Goal: Transaction & Acquisition: Book appointment/travel/reservation

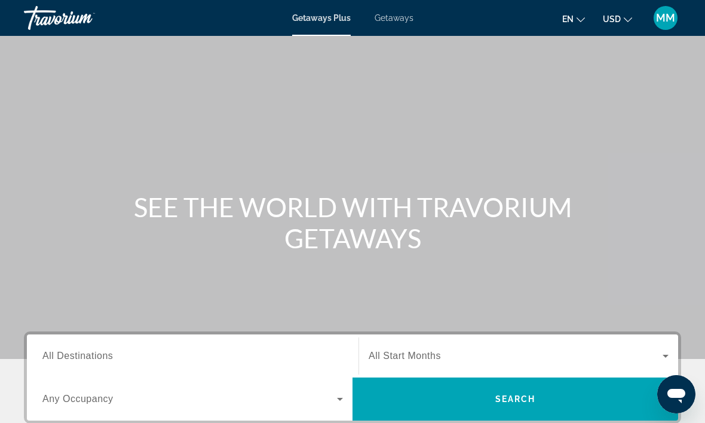
click at [48, 358] on span "All Destinations" at bounding box center [77, 355] width 71 height 10
click at [48, 358] on input "Destination All Destinations" at bounding box center [192, 356] width 301 height 14
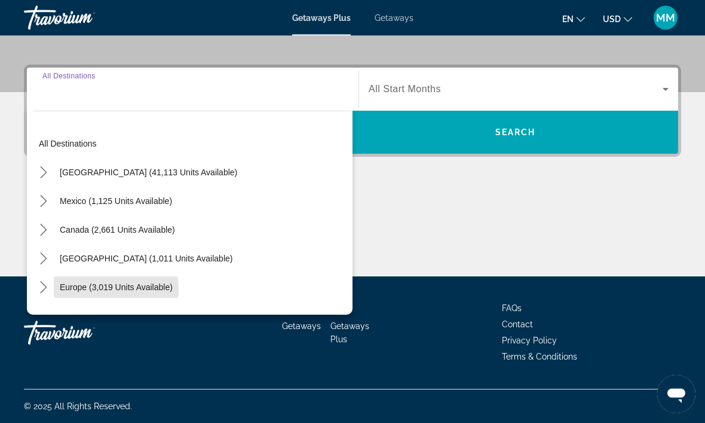
scroll to position [267, 0]
click at [57, 293] on span "Select destination: Europe (3,019 units available)" at bounding box center [116, 287] width 125 height 29
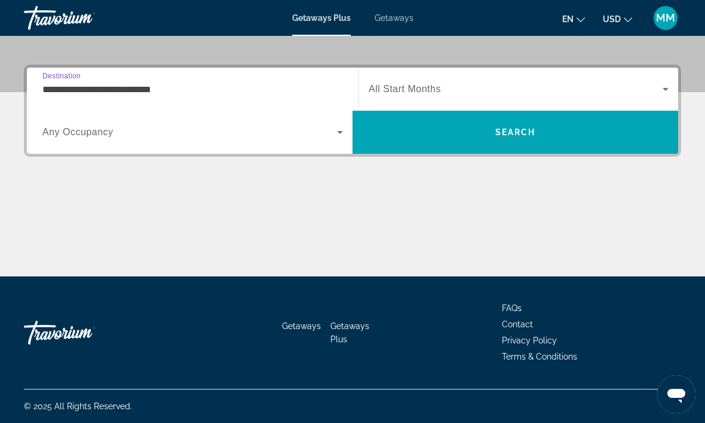
click at [50, 89] on input "**********" at bounding box center [192, 90] width 301 height 14
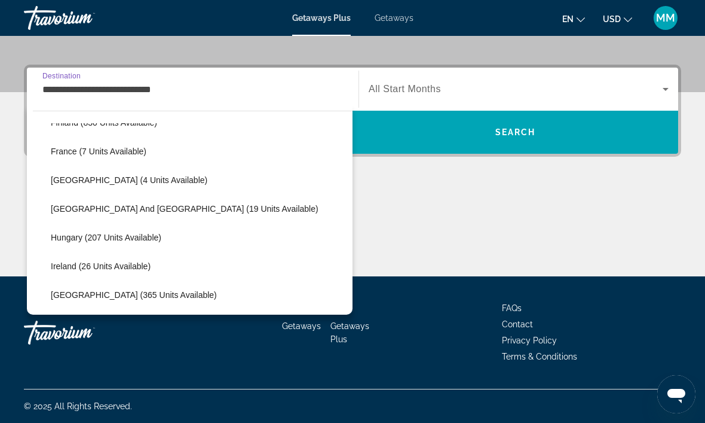
scroll to position [281, 0]
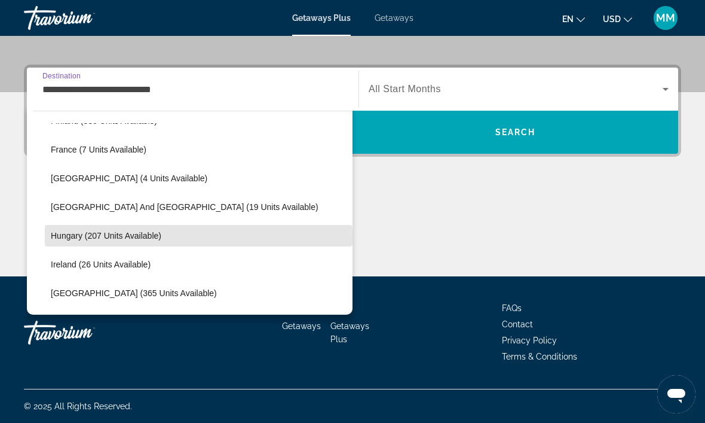
click at [67, 237] on span "Hungary (207 units available)" at bounding box center [106, 236] width 111 height 10
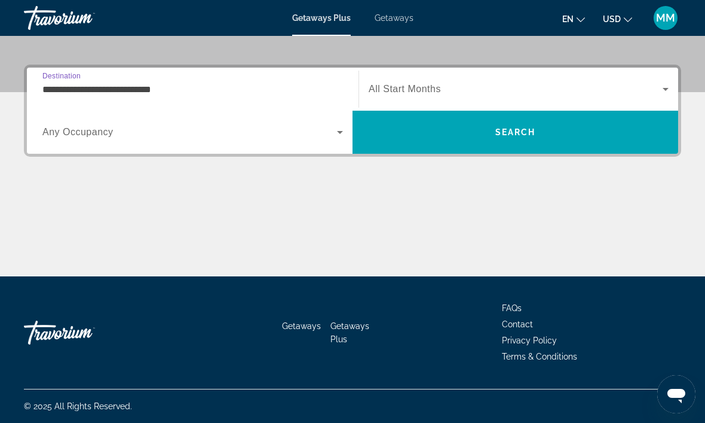
type input "**********"
click at [657, 92] on span "Search widget" at bounding box center [516, 89] width 294 height 14
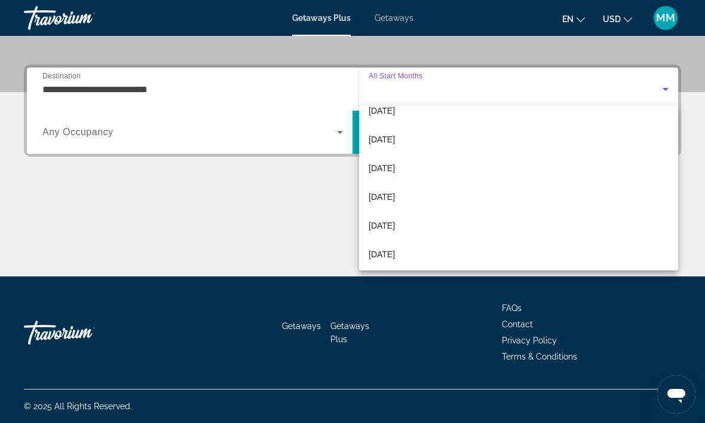
scroll to position [44, 0]
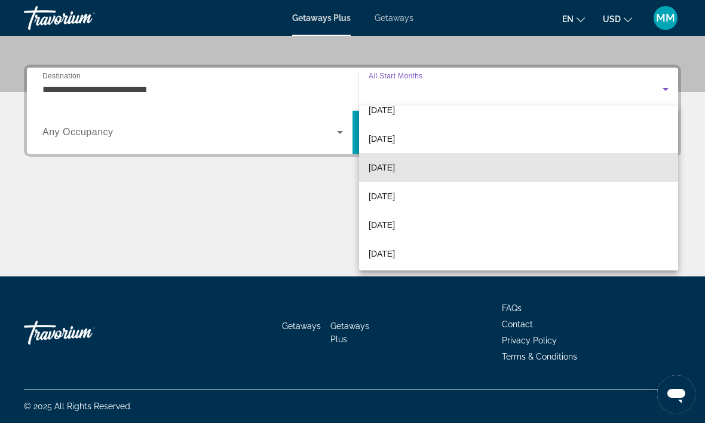
click at [470, 170] on mat-option "[DATE]" at bounding box center [518, 167] width 319 height 29
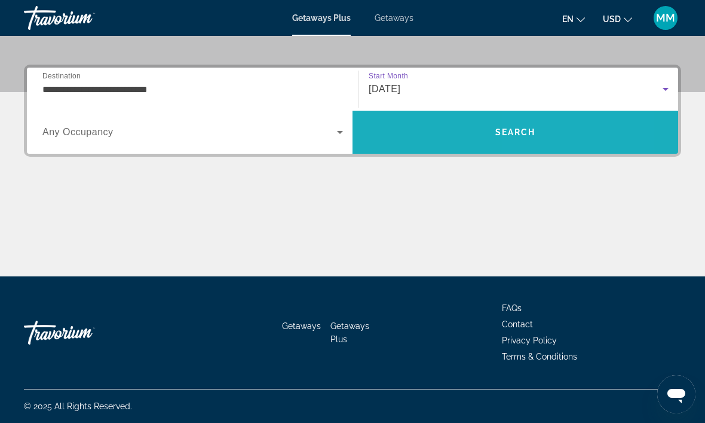
click at [552, 140] on span "Search" at bounding box center [516, 132] width 326 height 29
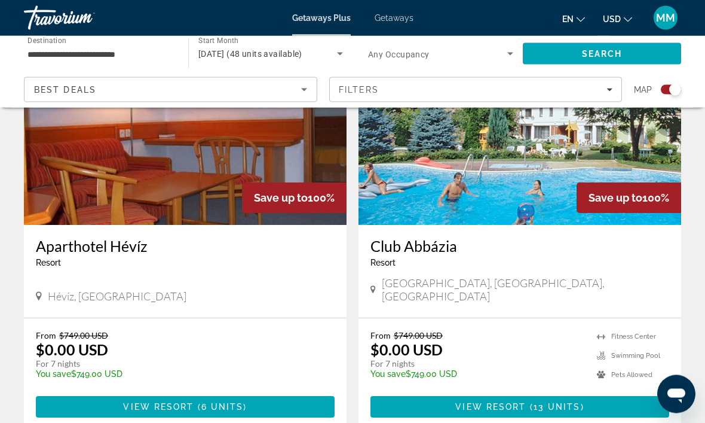
scroll to position [487, 0]
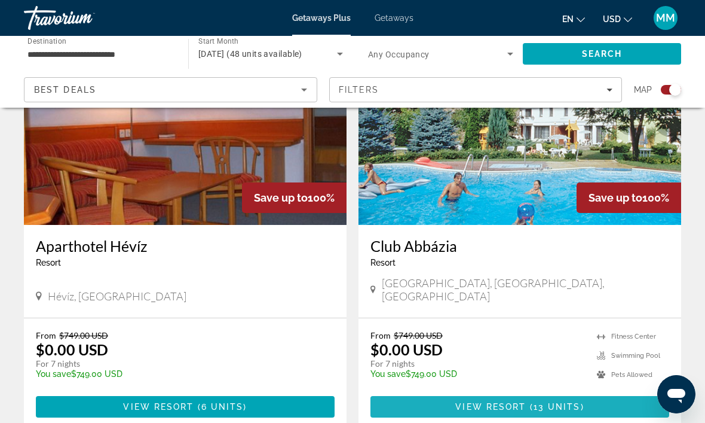
click at [440, 398] on span "Main content" at bounding box center [520, 406] width 299 height 29
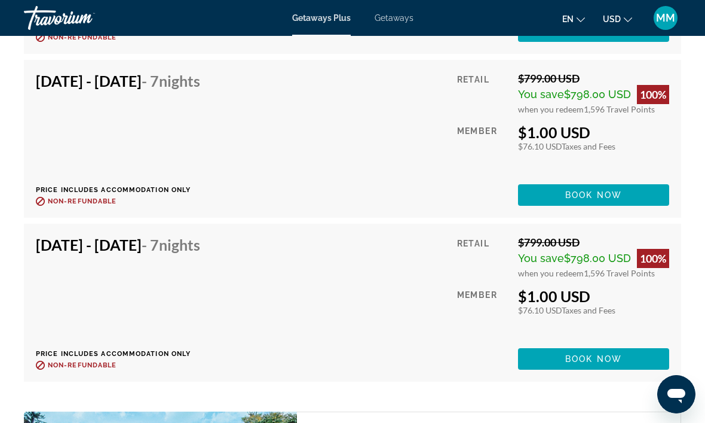
scroll to position [2630, 0]
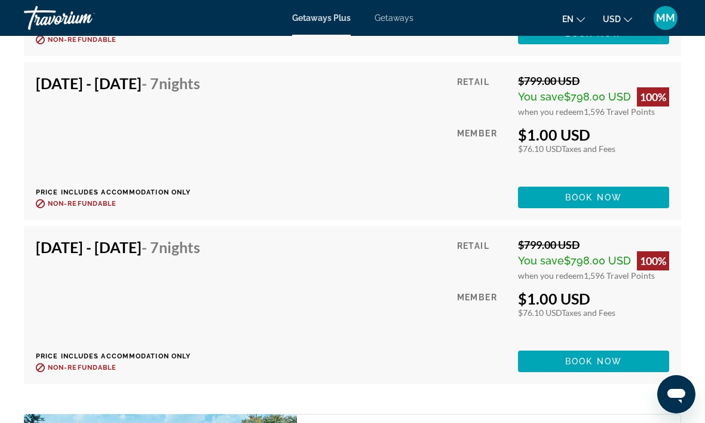
click at [69, 258] on div "[DATE] - [DATE] - 7 Nights Price includes accommodation only Refundable until :…" at bounding box center [122, 305] width 173 height 134
click at [192, 259] on div "Dec 26, 2025 - Jan 2, 2026 - 7 Nights Price includes accommodation only Refunda…" at bounding box center [122, 305] width 173 height 134
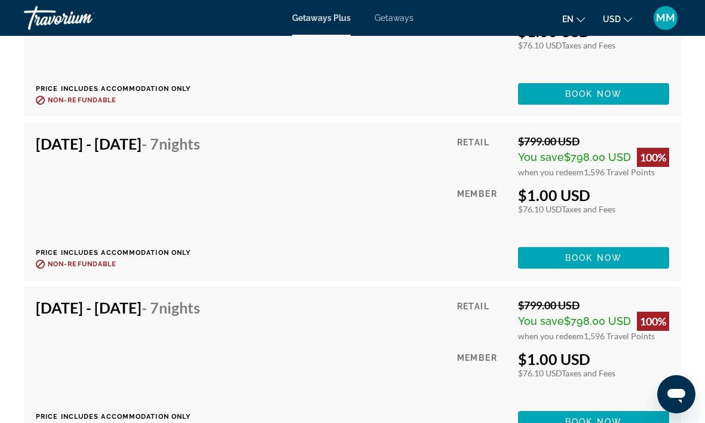
scroll to position [2568, 0]
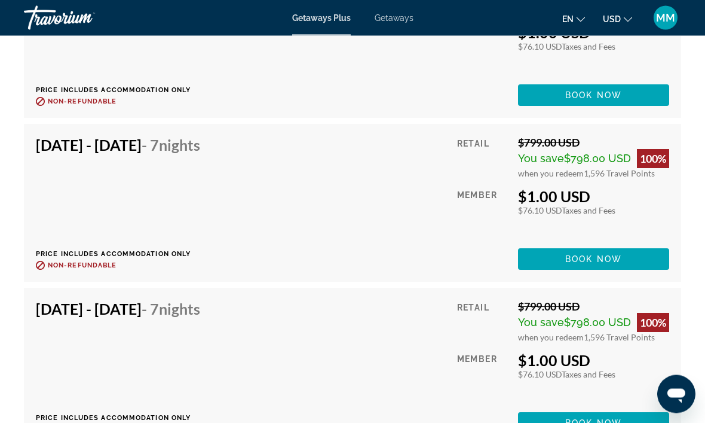
click at [54, 327] on div "Dec 26, 2025 - Jan 2, 2026 - 7 Nights Price includes accommodation only Refunda…" at bounding box center [122, 367] width 173 height 134
click at [147, 309] on div "Dec 26, 2025 - Jan 2, 2026 - 7 Nights Price includes accommodation only Refunda…" at bounding box center [122, 367] width 173 height 134
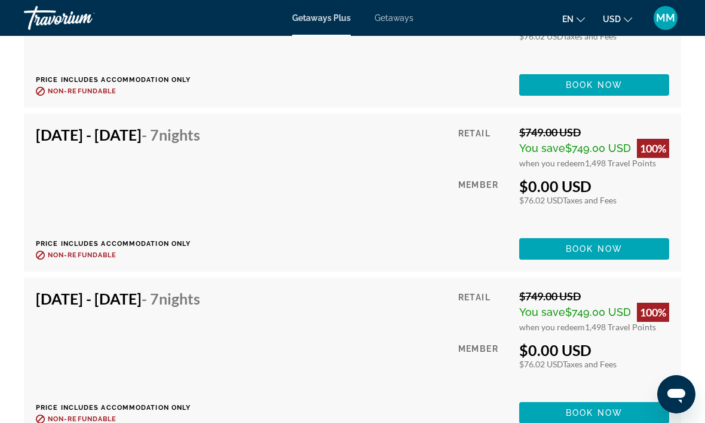
scroll to position [3308, 0]
click at [592, 215] on div "Retail $749.00 USD You save $749.00 USD 100% when you redeem 1,498 Travel Point…" at bounding box center [564, 193] width 211 height 134
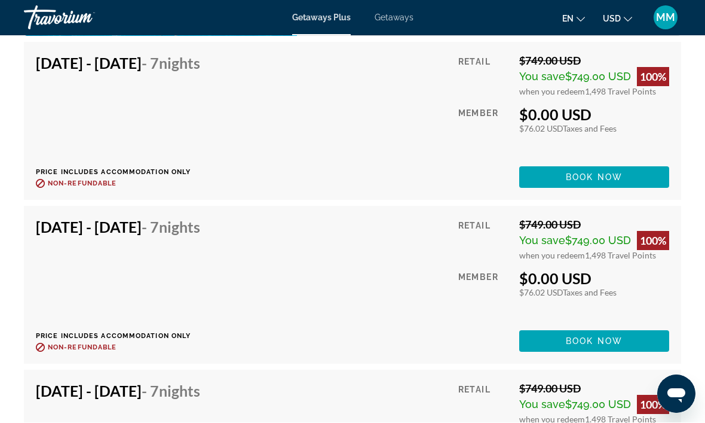
scroll to position [3216, 0]
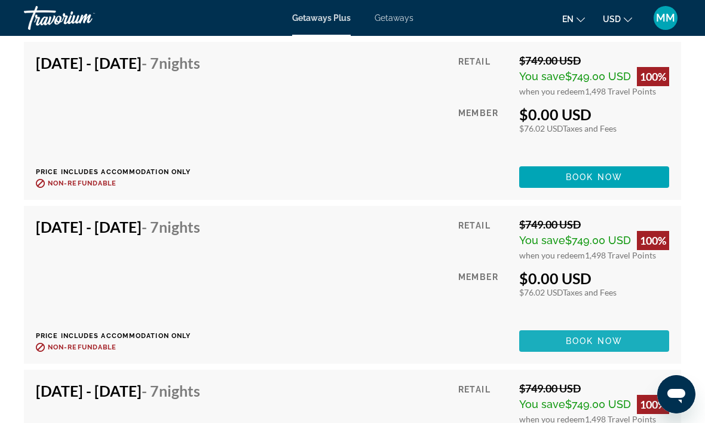
click at [580, 336] on span "Book now" at bounding box center [594, 341] width 57 height 10
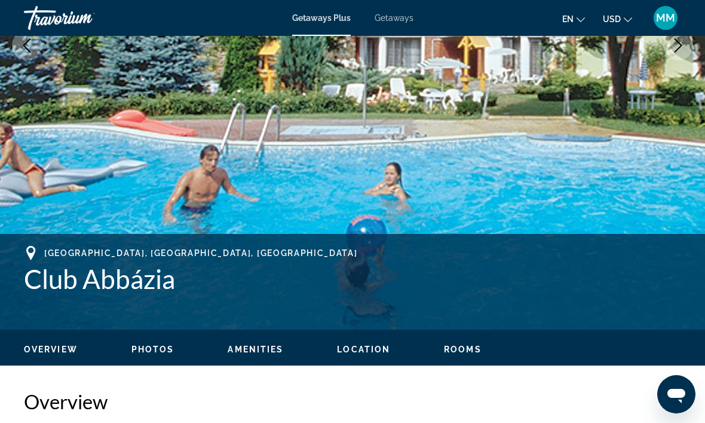
click at [140, 349] on span "Photos" at bounding box center [153, 349] width 43 height 10
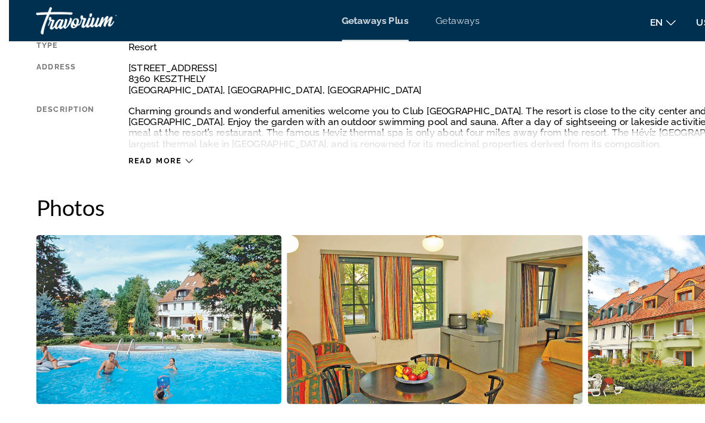
scroll to position [648, 0]
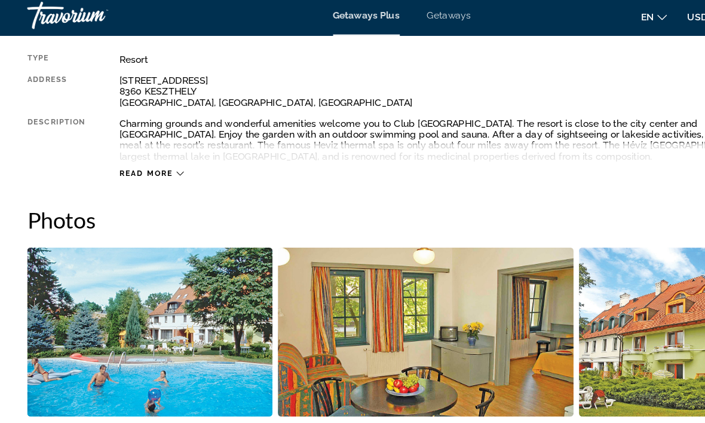
click at [156, 152] on div "Read more" at bounding box center [133, 156] width 57 height 8
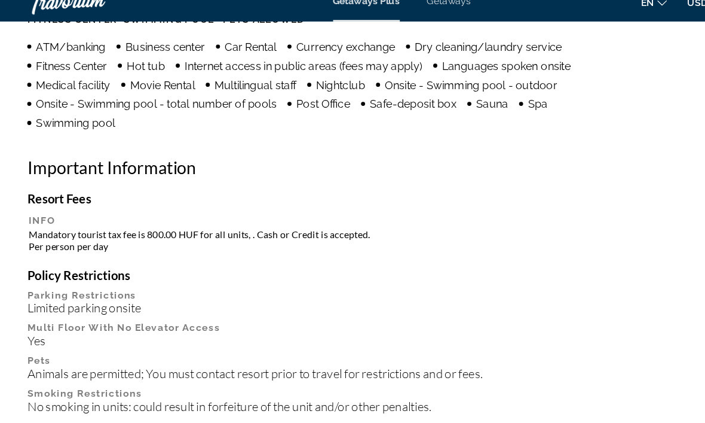
scroll to position [1123, 0]
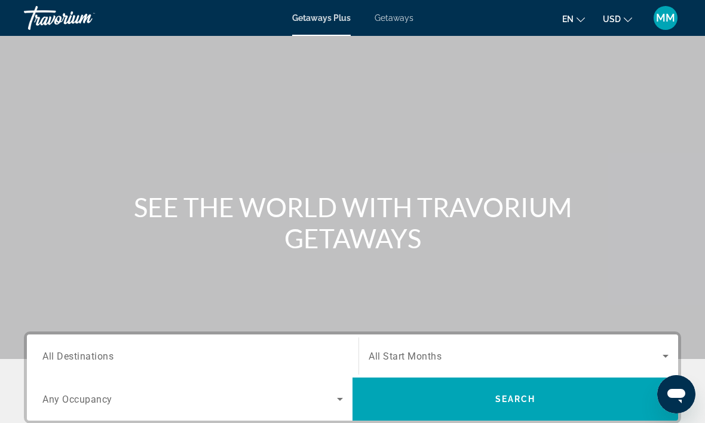
click at [35, 25] on div "Travorium" at bounding box center [84, 17] width 120 height 31
click at [406, 21] on span "Getaways" at bounding box center [394, 18] width 39 height 10
click at [294, 21] on span "Getaways Plus" at bounding box center [321, 18] width 58 height 10
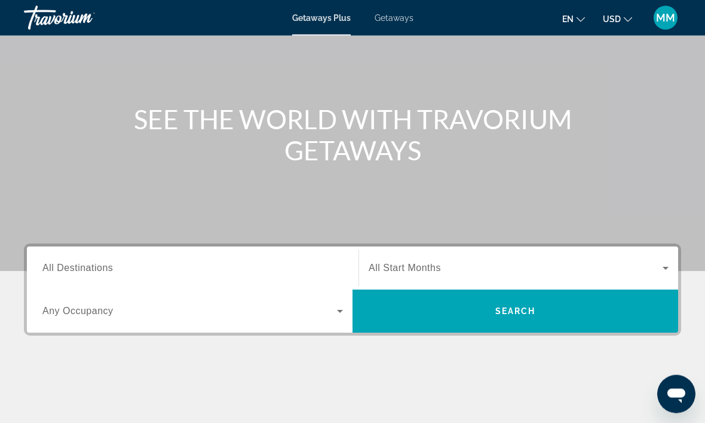
scroll to position [89, 0]
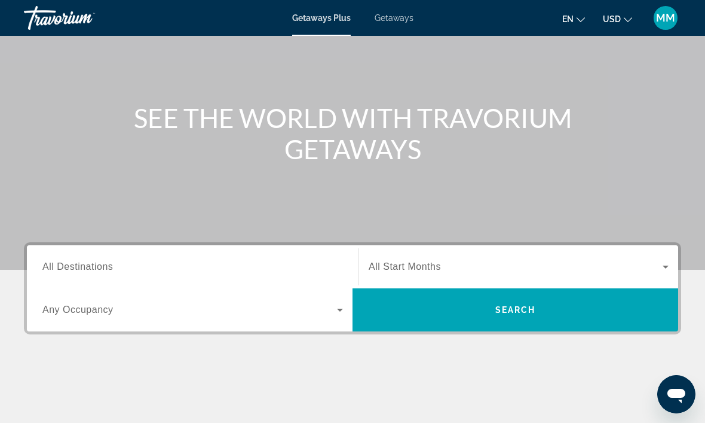
click at [265, 38] on div "Main content" at bounding box center [352, 90] width 705 height 359
click at [63, 268] on span "All Destinations" at bounding box center [77, 266] width 71 height 10
click at [63, 268] on input "Destination All Destinations" at bounding box center [192, 267] width 301 height 14
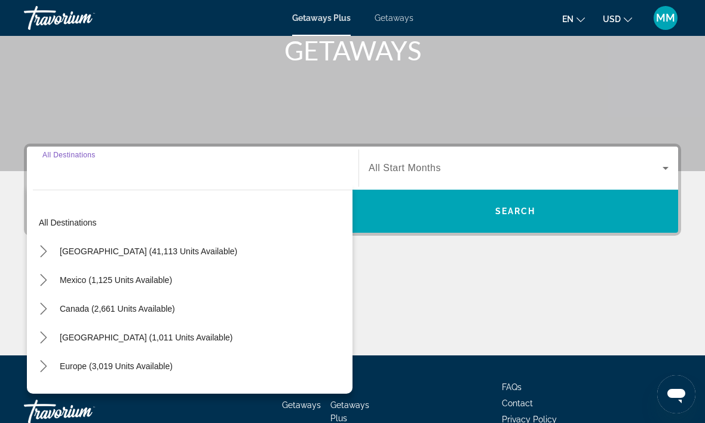
scroll to position [227, 0]
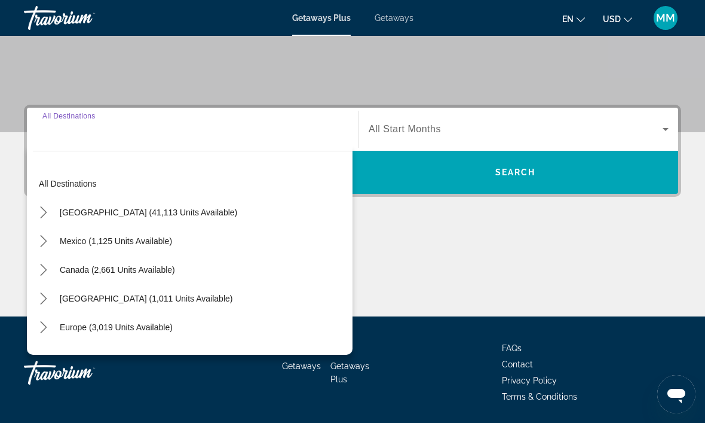
click at [38, 329] on icon "Toggle Europe (3,019 units available) submenu" at bounding box center [44, 327] width 12 height 12
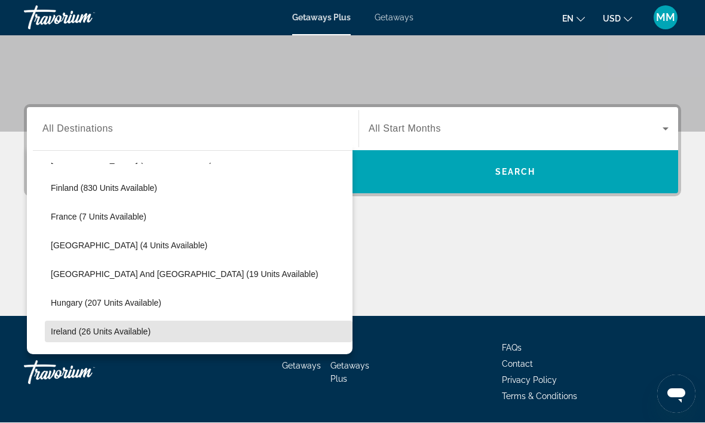
scroll to position [255, 0]
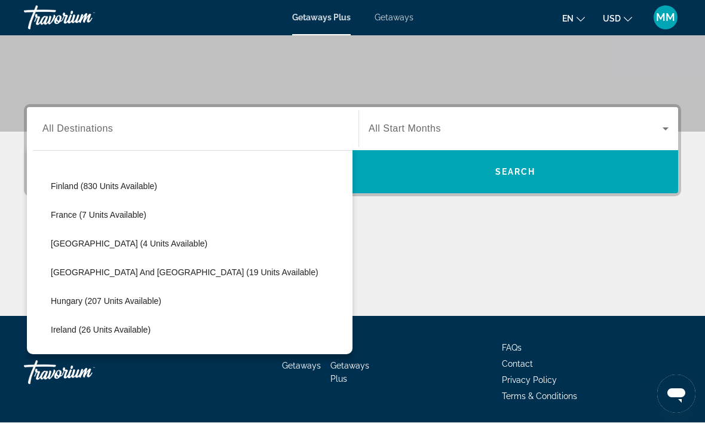
click at [90, 303] on span "Hungary (207 units available)" at bounding box center [106, 302] width 111 height 10
type input "**********"
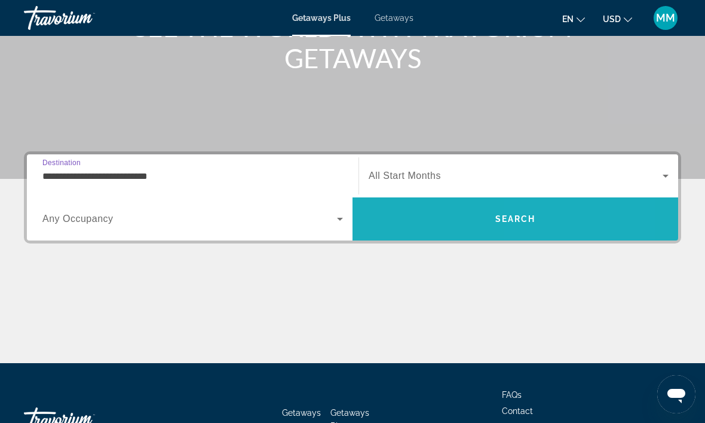
scroll to position [178, 0]
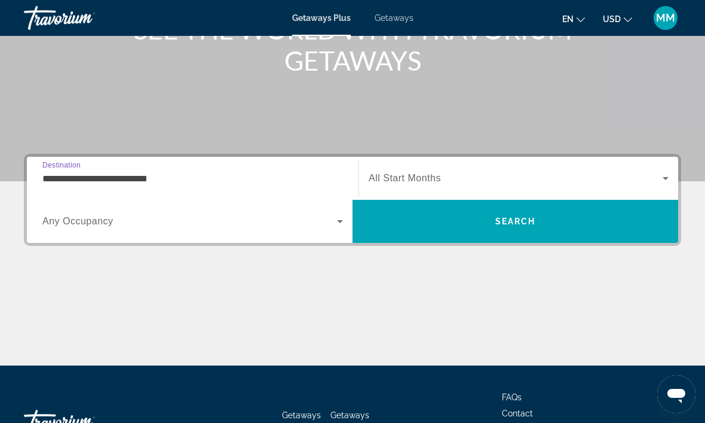
click at [664, 179] on icon "Search widget" at bounding box center [666, 178] width 14 height 14
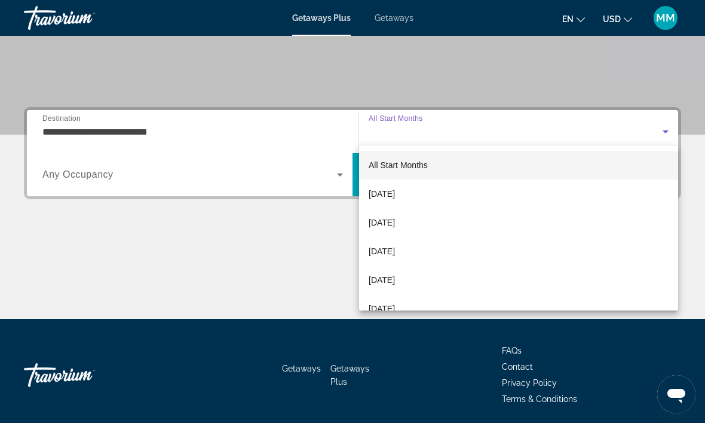
scroll to position [227, 0]
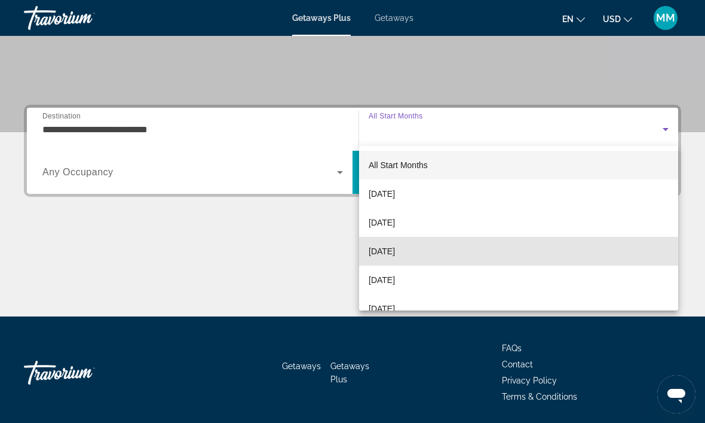
click at [395, 255] on span "[DATE]" at bounding box center [382, 251] width 26 height 14
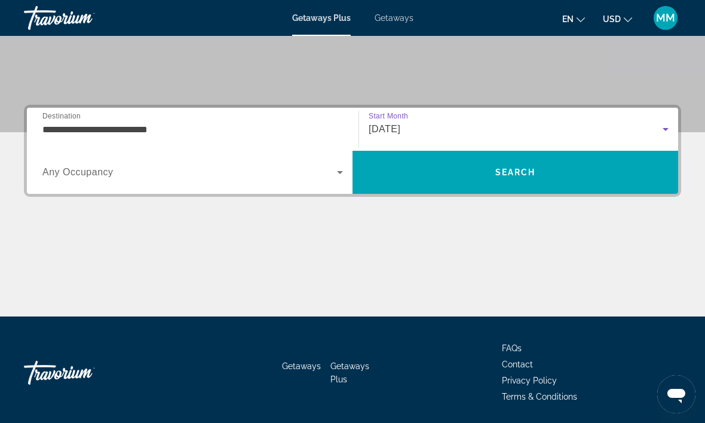
click at [509, 182] on span "Search" at bounding box center [516, 172] width 326 height 29
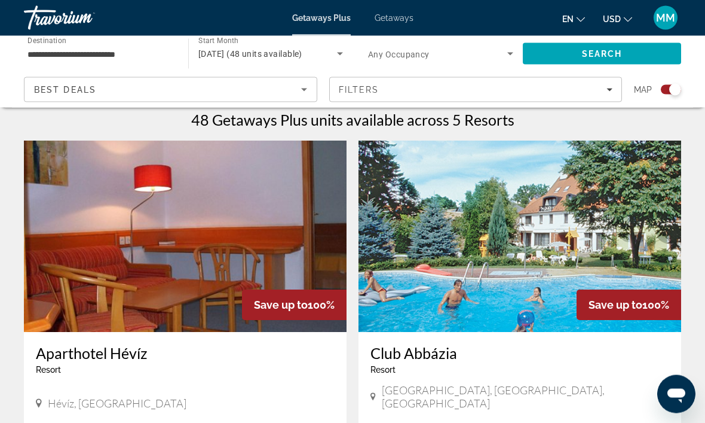
scroll to position [380, 0]
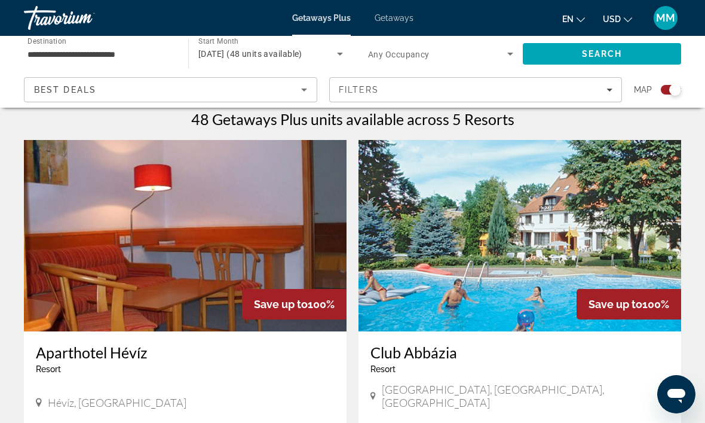
click at [102, 268] on img "Main content" at bounding box center [185, 235] width 323 height 191
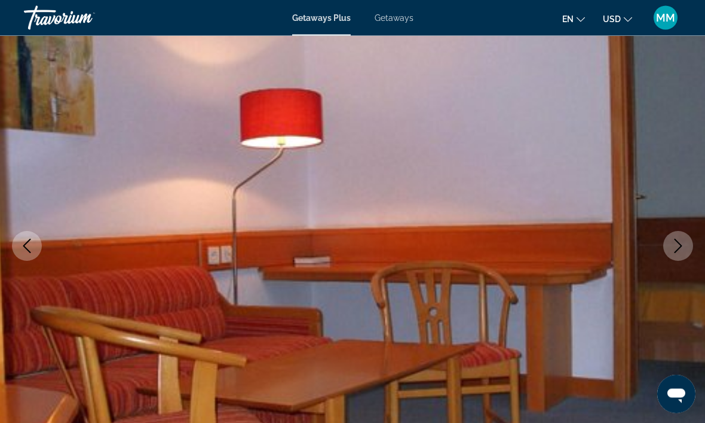
scroll to position [74, 0]
click at [680, 237] on button "Next image" at bounding box center [679, 246] width 30 height 30
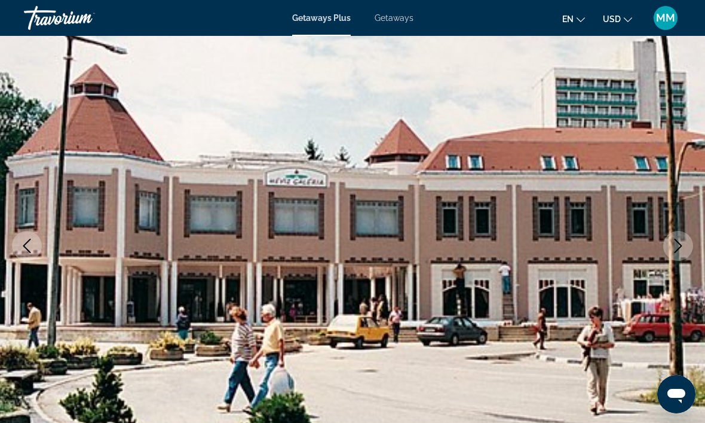
click at [667, 250] on button "Next image" at bounding box center [679, 246] width 30 height 30
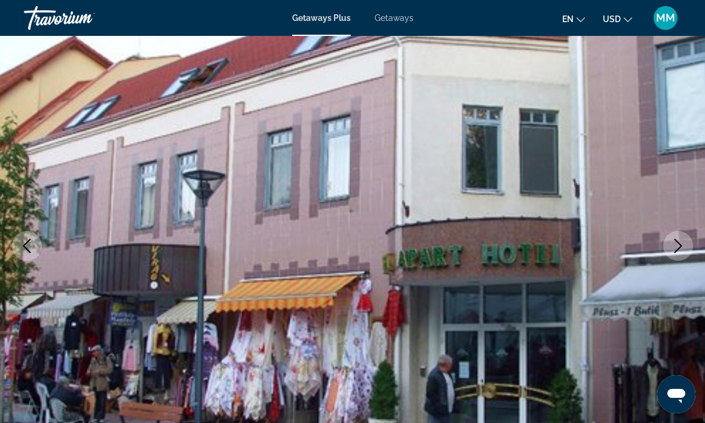
click at [667, 255] on button "Next image" at bounding box center [679, 246] width 30 height 30
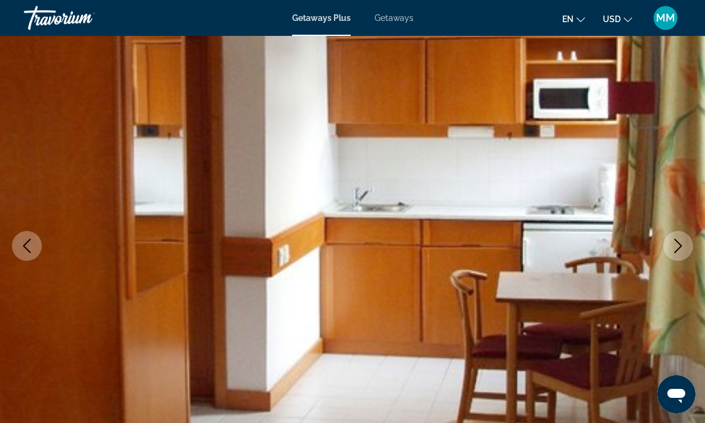
click at [670, 259] on img "Main content" at bounding box center [352, 246] width 705 height 568
click at [17, 259] on img "Main content" at bounding box center [352, 246] width 705 height 568
click at [22, 260] on img "Main content" at bounding box center [352, 246] width 705 height 568
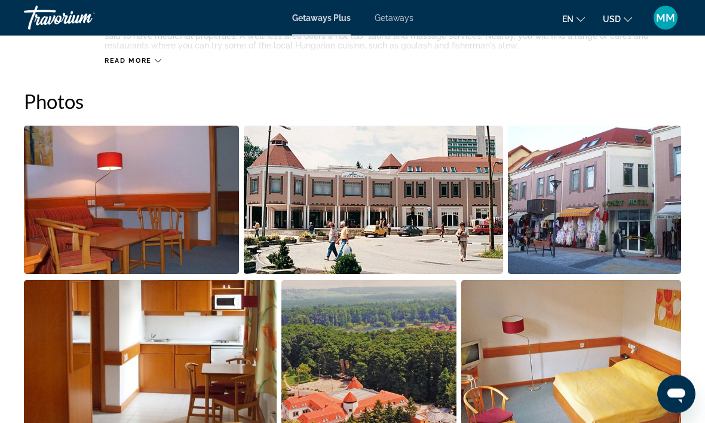
scroll to position [743, 0]
